Goal: Information Seeking & Learning: Learn about a topic

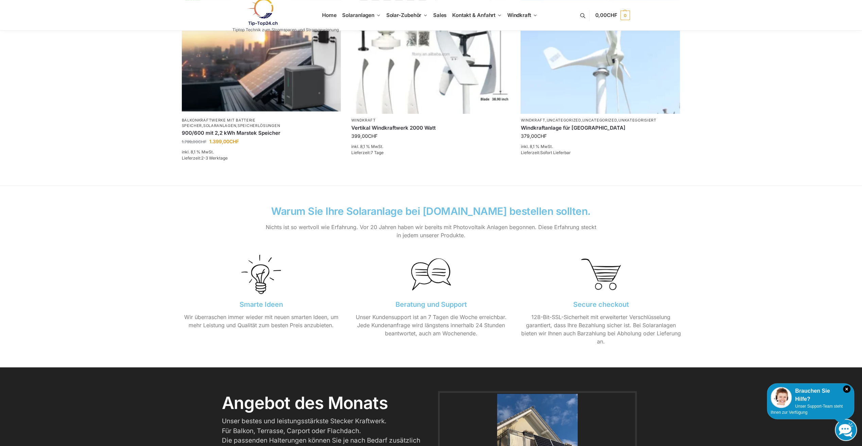
scroll to position [408, 0]
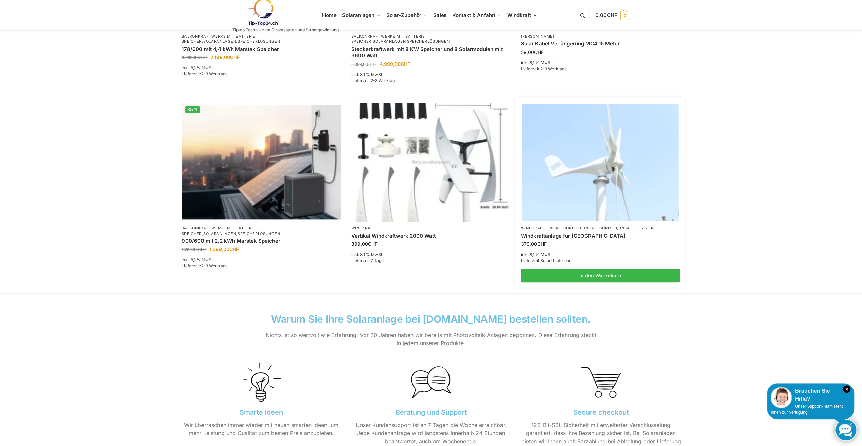
click at [560, 190] on img at bounding box center [600, 162] width 156 height 117
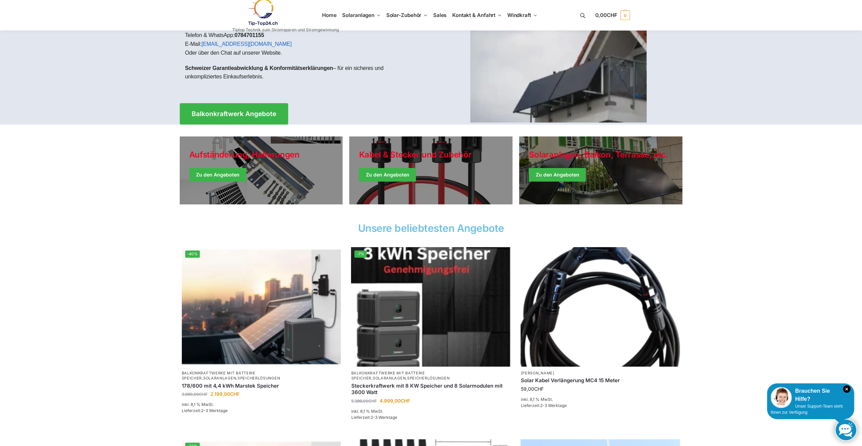
scroll to position [0, 0]
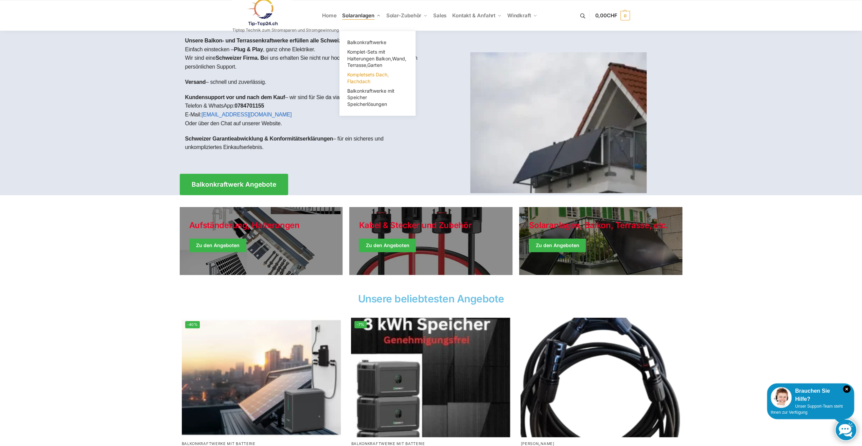
click at [370, 75] on span "Kompletsets Dach, Flachdach" at bounding box center [367, 78] width 41 height 13
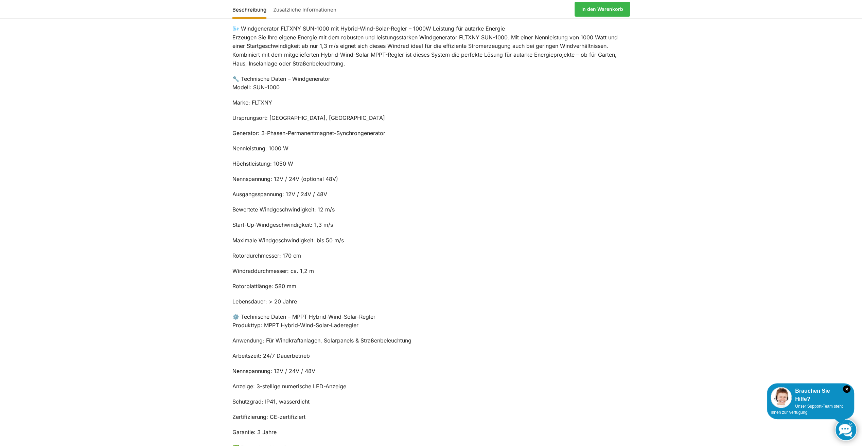
scroll to position [306, 0]
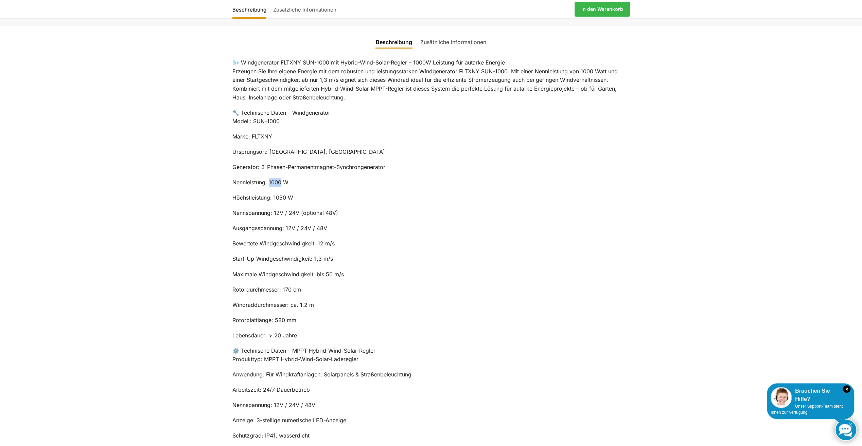
drag, startPoint x: 269, startPoint y: 180, endPoint x: 282, endPoint y: 179, distance: 12.6
click at [282, 179] on p "Nennleistung: 1000 W" at bounding box center [430, 182] width 397 height 9
drag, startPoint x: 282, startPoint y: 179, endPoint x: 353, endPoint y: 188, distance: 71.9
click at [353, 188] on div "🌬️ Windgenerator FLTXNY SUN-1000 mit Hybrid-Wind-Solar-Regler – 1000W Leistung …" at bounding box center [431, 318] width 426 height 536
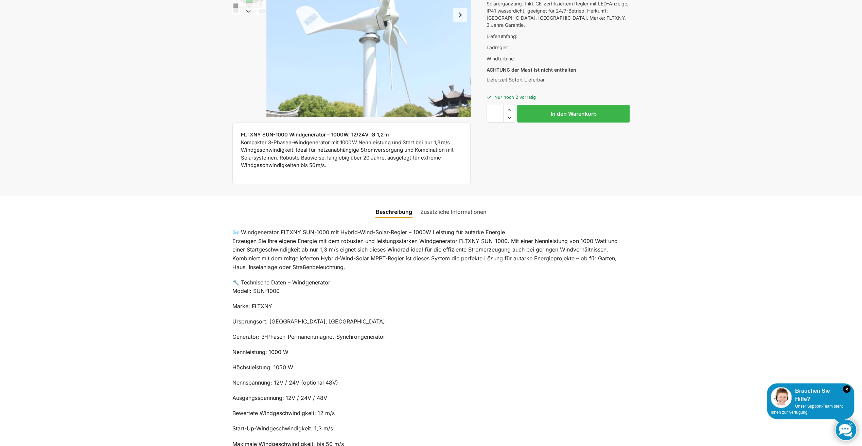
scroll to position [0, 0]
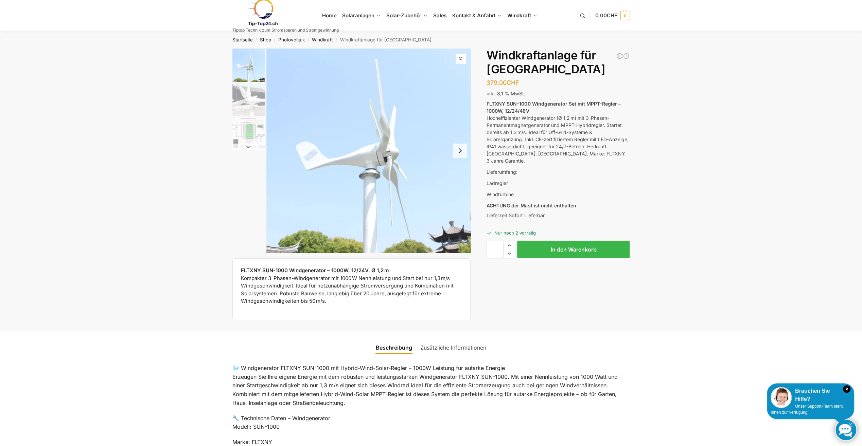
click at [457, 149] on button "Next slide" at bounding box center [460, 151] width 14 height 14
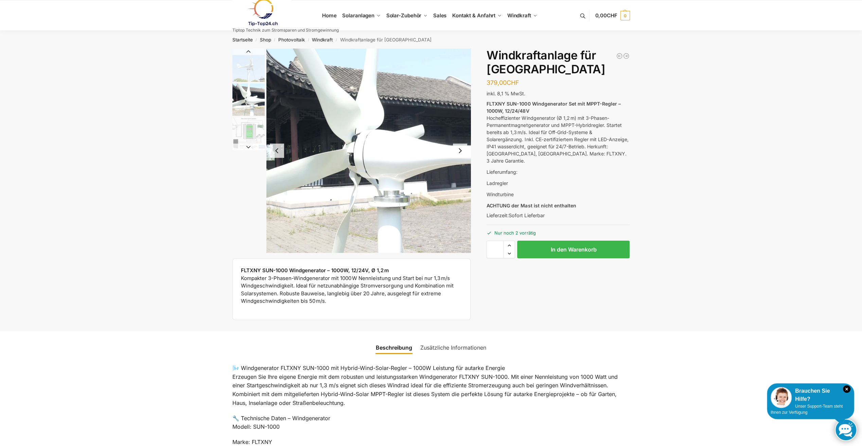
click at [457, 149] on button "Next slide" at bounding box center [460, 151] width 14 height 14
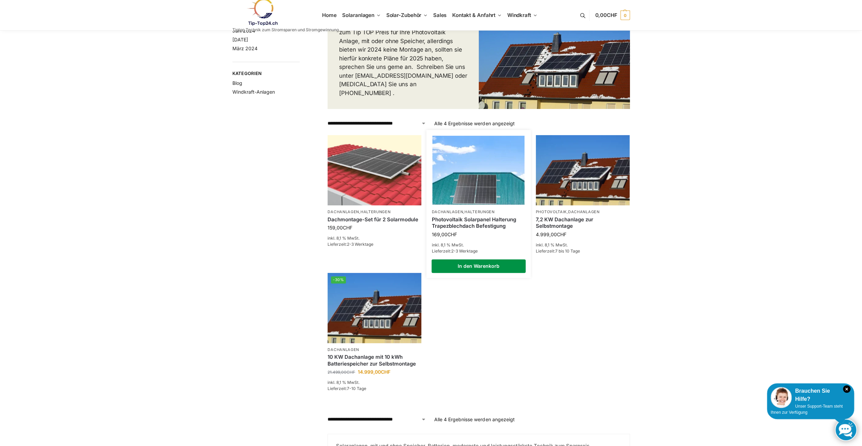
scroll to position [68, 0]
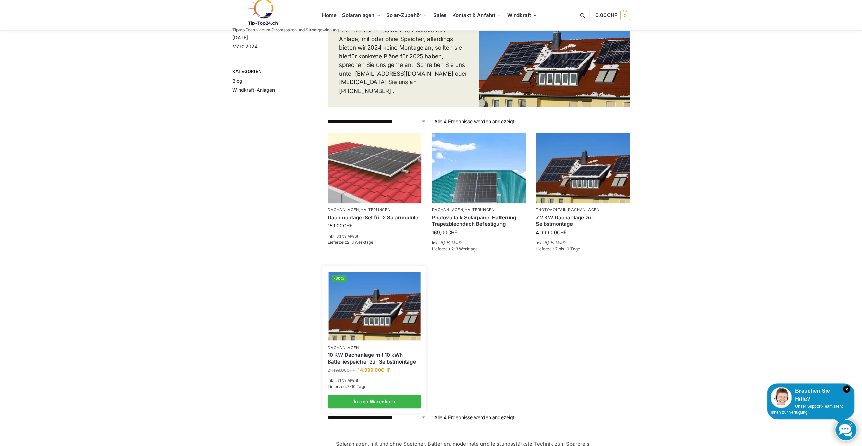
click at [376, 294] on img at bounding box center [374, 305] width 92 height 69
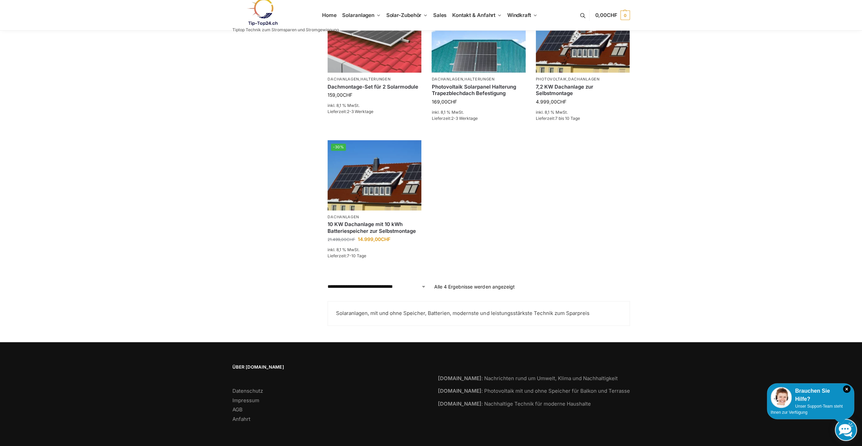
scroll to position [0, 0]
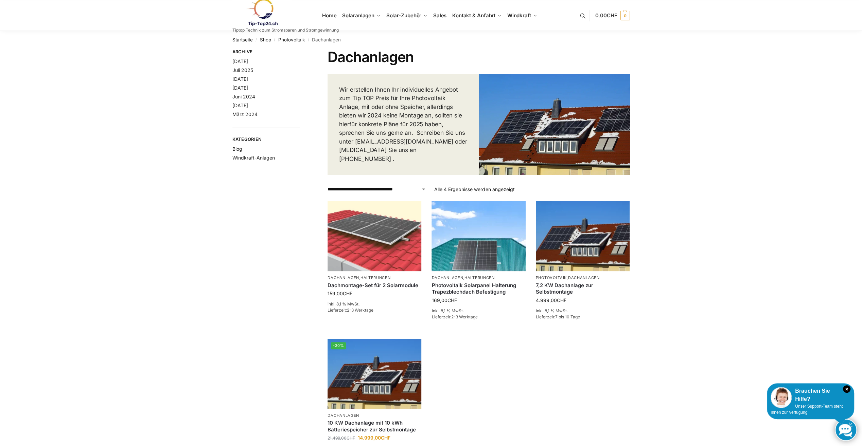
click at [230, 245] on div "**********" at bounding box center [431, 287] width 426 height 476
click at [546, 233] on img at bounding box center [582, 236] width 92 height 69
click at [359, 374] on img at bounding box center [374, 373] width 92 height 69
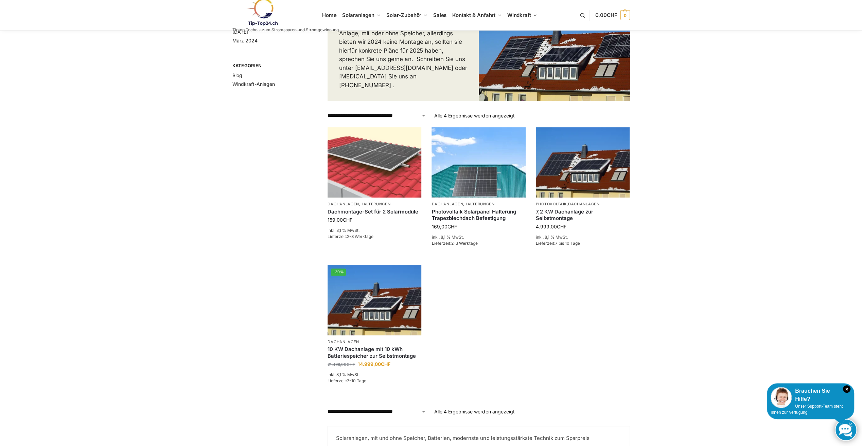
scroll to position [102, 0]
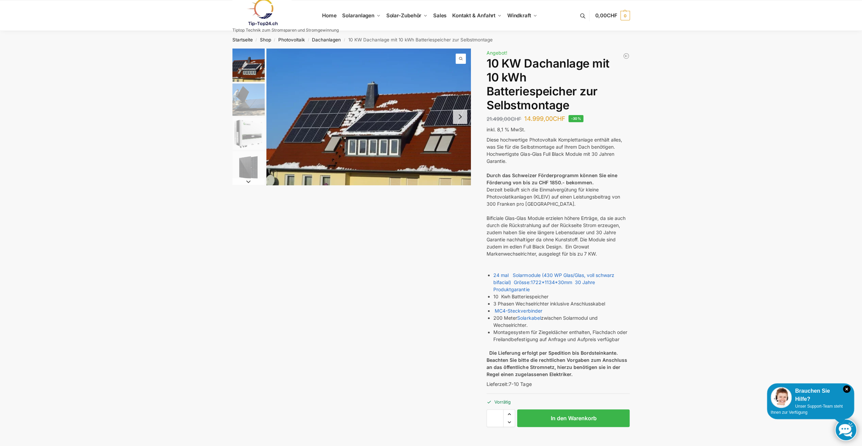
click at [465, 118] on button "Next slide" at bounding box center [460, 117] width 14 height 14
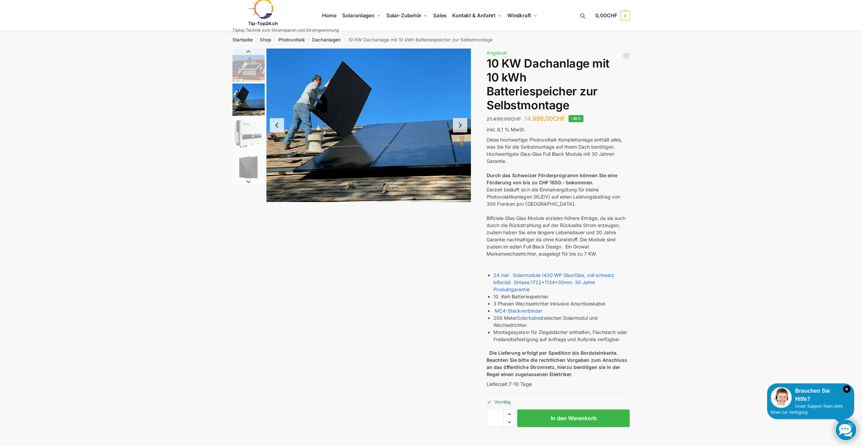
click at [465, 118] on img "2 / 7" at bounding box center [368, 126] width 204 height 154
click at [246, 162] on img "4 / 7" at bounding box center [248, 167] width 32 height 32
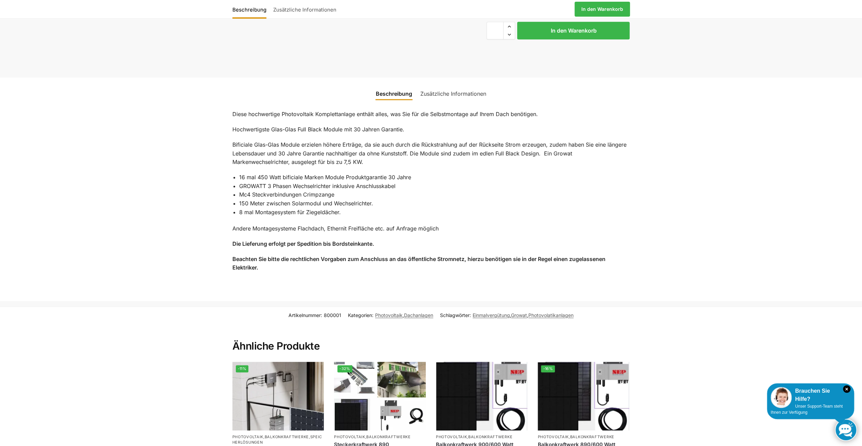
scroll to position [306, 0]
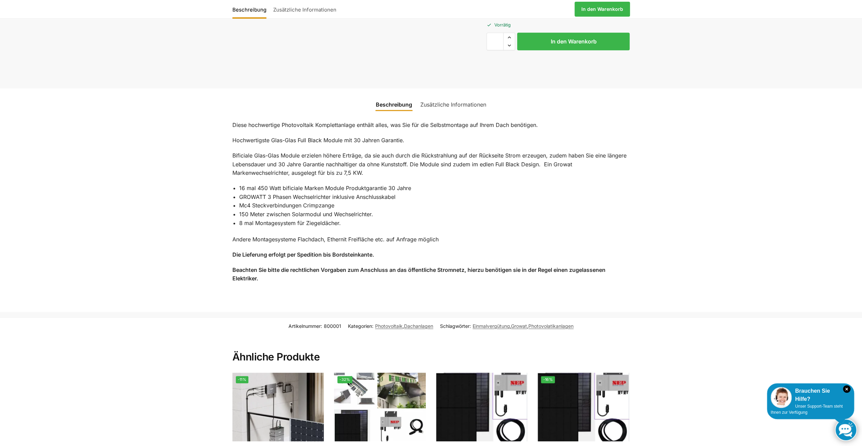
click at [464, 100] on link "Zusätzliche Informationen" at bounding box center [453, 104] width 74 height 16
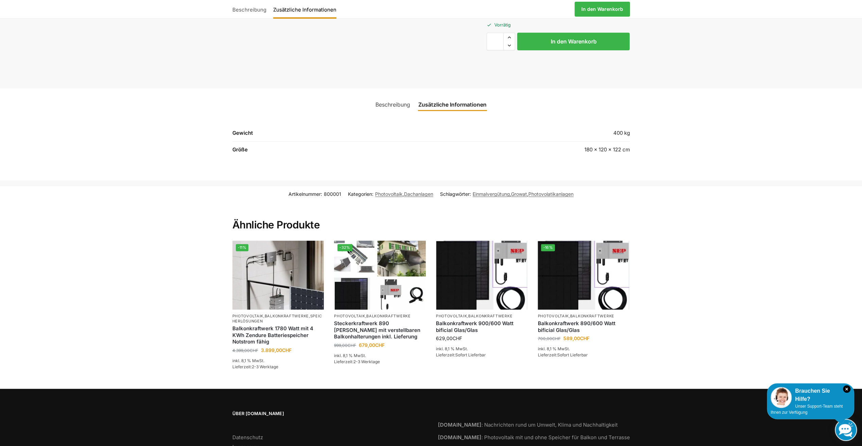
click at [401, 105] on link "Beschreibung" at bounding box center [392, 104] width 43 height 16
